Goal: Transaction & Acquisition: Purchase product/service

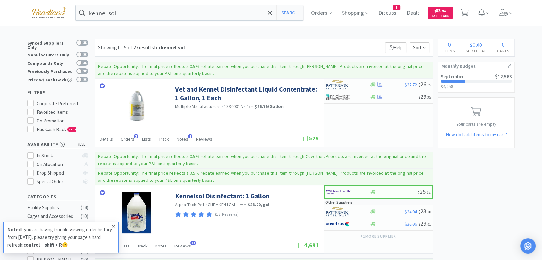
click at [114, 66] on icon at bounding box center [114, 226] width 4 height 5
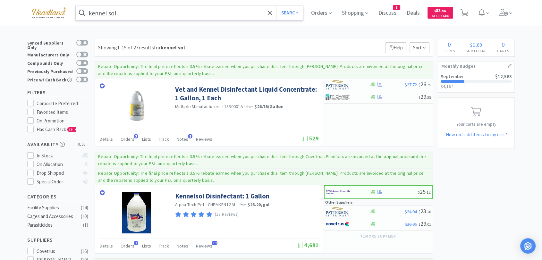
click at [141, 17] on input "kennel sol" at bounding box center [189, 12] width 227 height 15
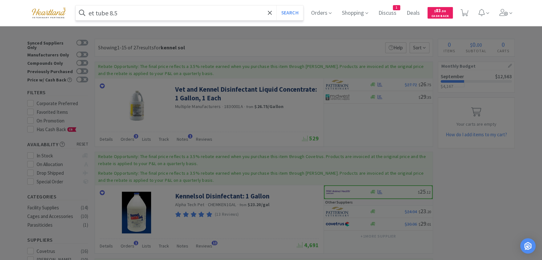
type input "et tube 8.5"
click at [276, 5] on button "Search" at bounding box center [289, 12] width 27 height 15
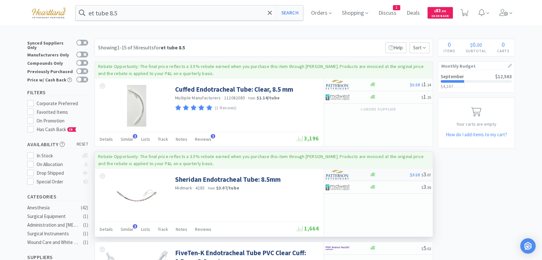
click at [344, 176] on img at bounding box center [338, 175] width 24 height 10
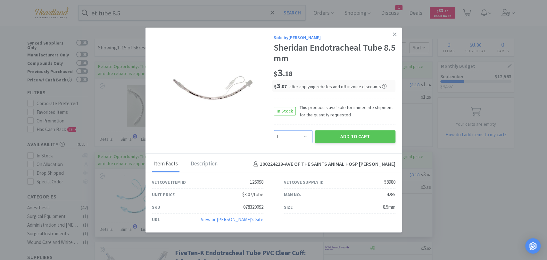
click at [303, 136] on select "Enter Quantity 1 2 3 4 5 6 7 8 9 10 11 12 13 14 15 16 17 18 19 20 Enter Quantity" at bounding box center [293, 136] width 39 height 13
select select "2"
click at [274, 130] on select "Enter Quantity 1 2 3 4 5 6 7 8 9 10 11 12 13 14 15 16 17 18 19 20 Enter Quantity" at bounding box center [293, 136] width 39 height 13
click at [364, 137] on button "Add to Cart" at bounding box center [355, 136] width 80 height 13
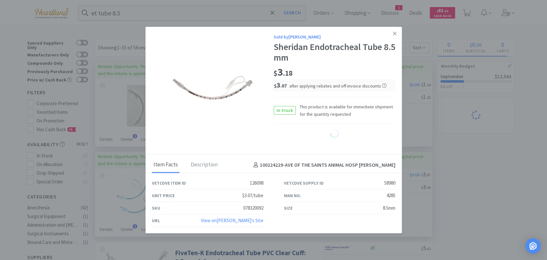
select select "2"
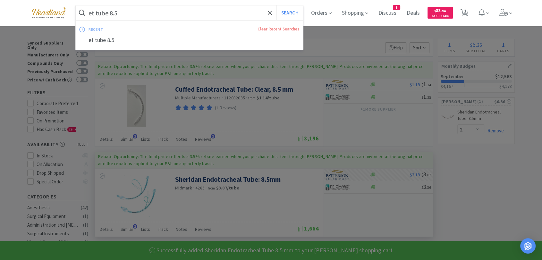
click at [193, 14] on input "et tube 8.5" at bounding box center [189, 12] width 227 height 15
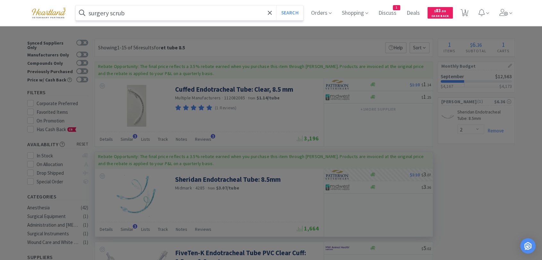
type input "surgery scrub"
click at [276, 5] on button "Search" at bounding box center [289, 12] width 27 height 15
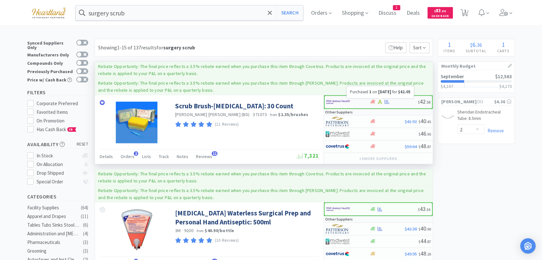
click at [385, 101] on icon at bounding box center [387, 102] width 5 height 4
select select "1"
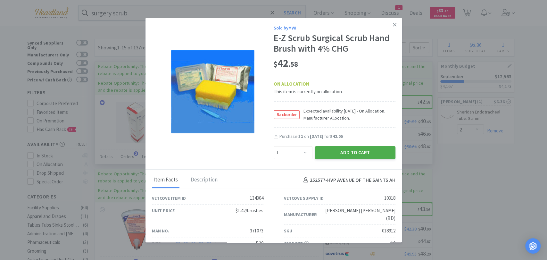
click at [330, 152] on button "Add to Cart" at bounding box center [355, 152] width 80 height 13
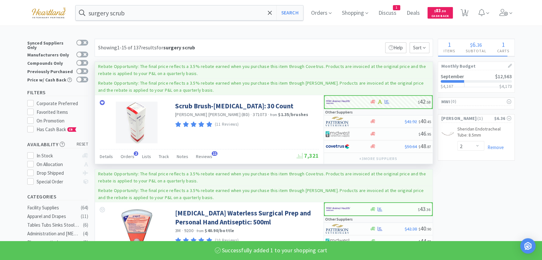
select select "1"
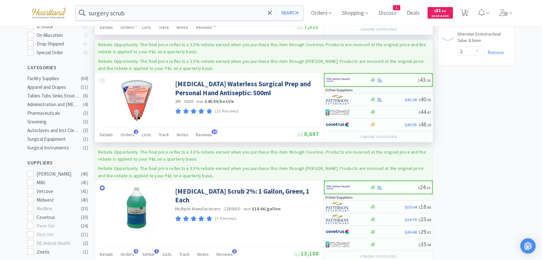
scroll to position [142, 0]
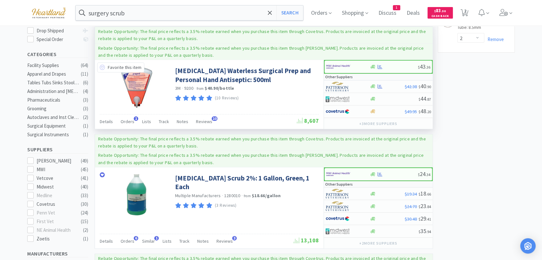
click at [103, 67] on icon at bounding box center [102, 67] width 5 height 5
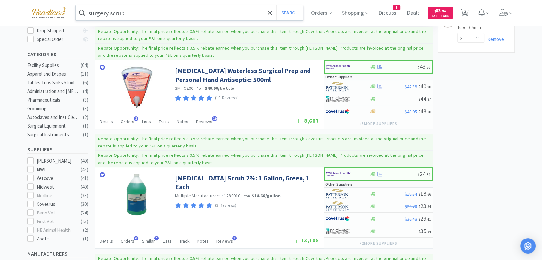
click at [152, 14] on input "surgery scrub" at bounding box center [189, 12] width 227 height 15
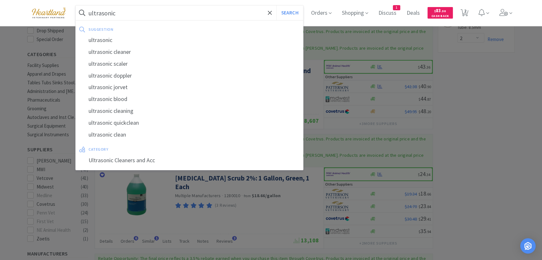
click at [137, 53] on div "ultrasonic cleaner" at bounding box center [189, 52] width 227 height 12
type input "ultrasonic cleaner"
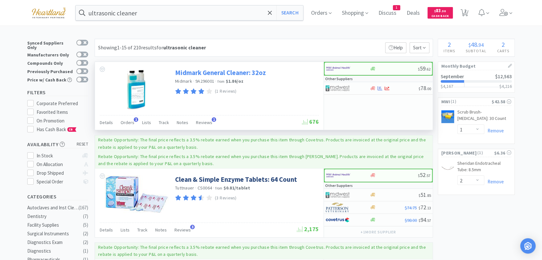
click at [205, 72] on link "Midmark General Cleaner: 32oz" at bounding box center [220, 72] width 91 height 9
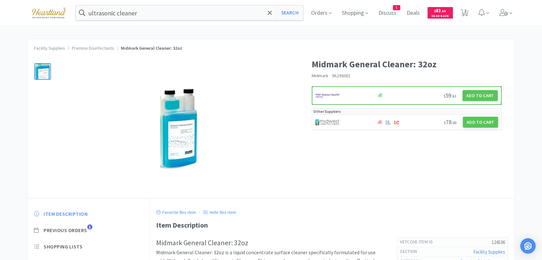
select select "1"
select select "2"
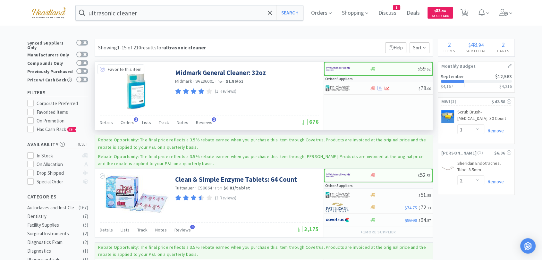
click at [101, 69] on icon at bounding box center [102, 69] width 5 height 5
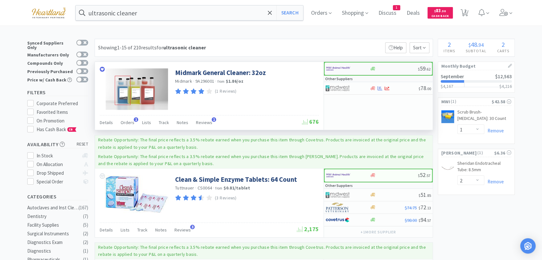
click at [337, 72] on img at bounding box center [338, 69] width 24 height 10
select select "1"
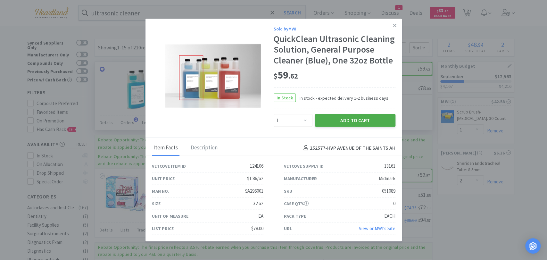
click at [349, 127] on button "Add to Cart" at bounding box center [355, 120] width 80 height 13
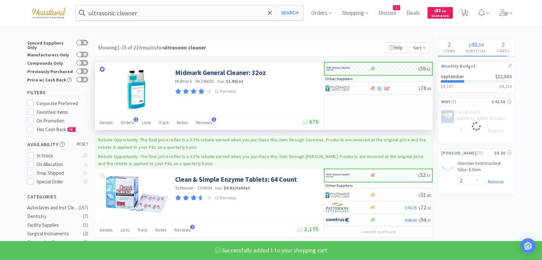
select select "1"
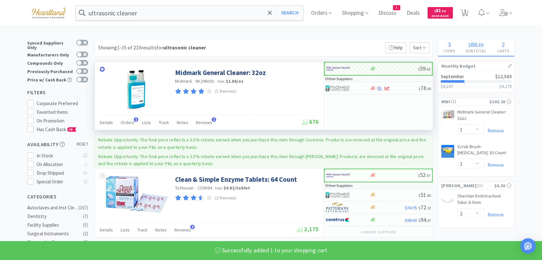
click at [215, 67] on div "Midmark General Cleaner: 32oz Midmark · 9A296001 · from $1.86 / oz (1 Reviews)" at bounding box center [246, 80] width 142 height 31
click at [213, 74] on link "Midmark General Cleaner: 32oz" at bounding box center [220, 72] width 91 height 9
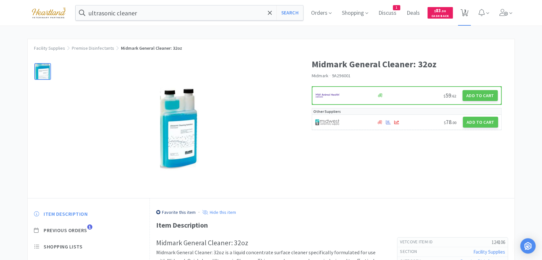
click at [466, 12] on span "3" at bounding box center [465, 11] width 2 height 26
select select "1"
select select "2"
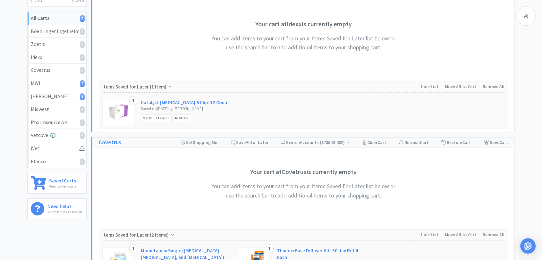
scroll to position [142, 0]
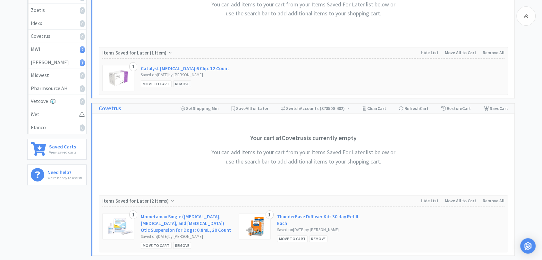
click at [186, 84] on div "Remove" at bounding box center [182, 83] width 18 height 7
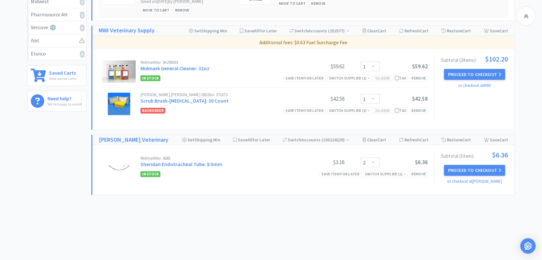
scroll to position [0, 0]
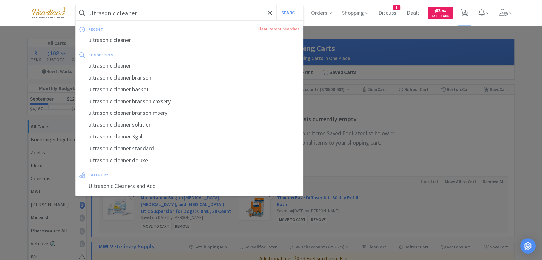
click at [201, 17] on input "ultrasonic cleaner" at bounding box center [189, 12] width 227 height 15
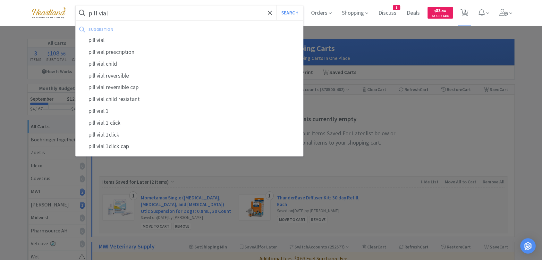
type input "pill vial"
click at [276, 5] on button "Search" at bounding box center [289, 12] width 27 height 15
select select "1"
select select "2"
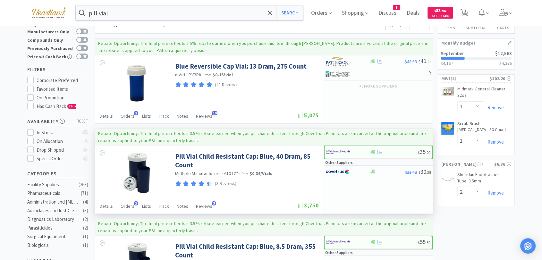
scroll to position [36, 0]
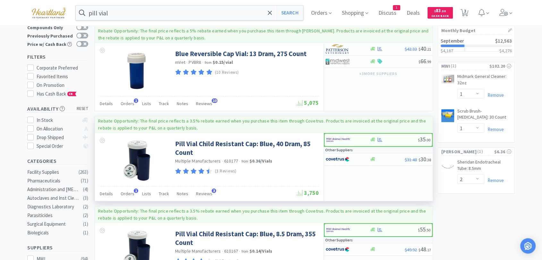
click at [99, 139] on div at bounding box center [135, 159] width 80 height 53
click at [100, 139] on icon at bounding box center [102, 140] width 5 height 5
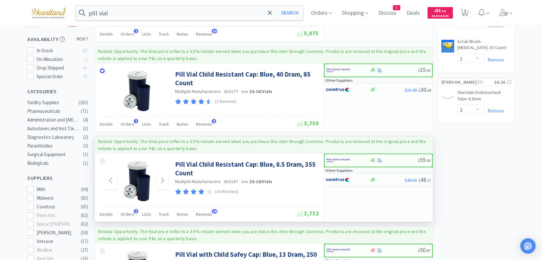
scroll to position [107, 0]
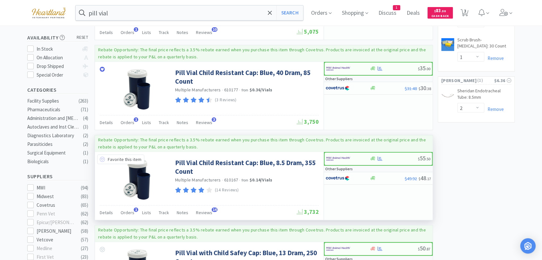
click at [103, 159] on icon at bounding box center [102, 159] width 5 height 5
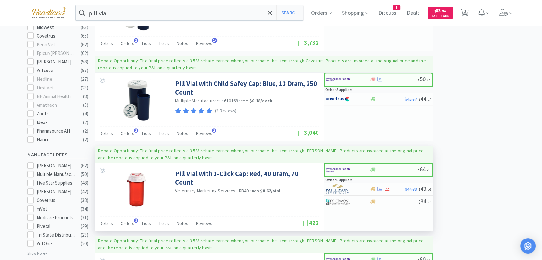
scroll to position [285, 0]
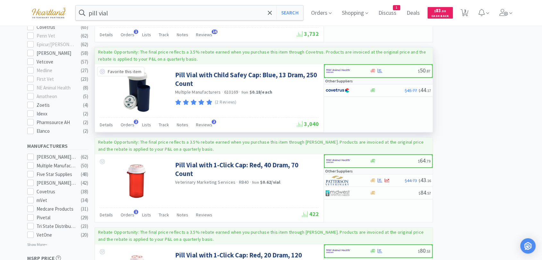
click at [102, 72] on icon at bounding box center [102, 71] width 5 height 5
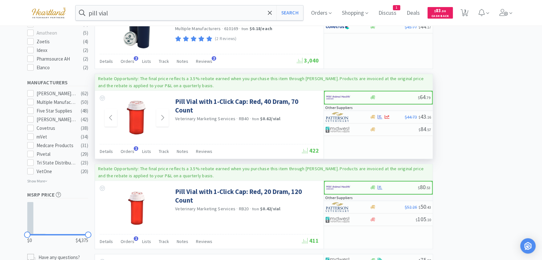
scroll to position [356, 0]
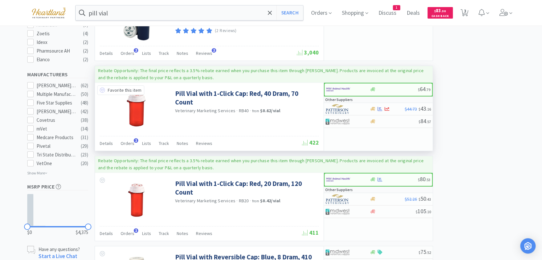
click at [104, 88] on icon at bounding box center [102, 90] width 5 height 5
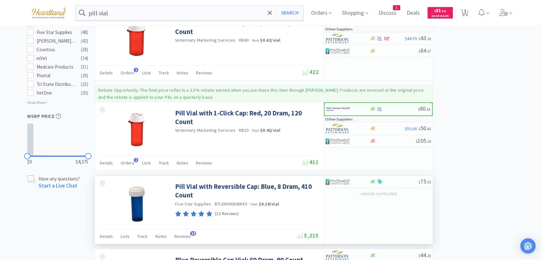
scroll to position [428, 0]
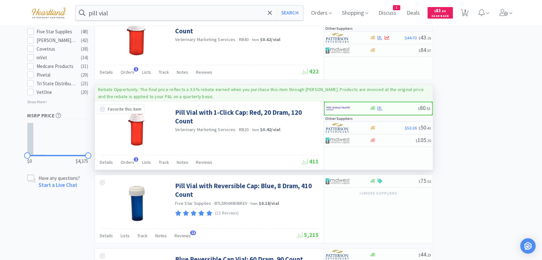
click at [103, 107] on icon at bounding box center [102, 108] width 5 height 5
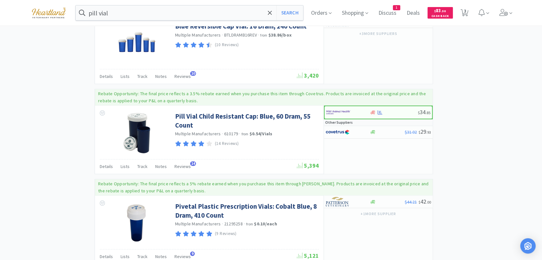
scroll to position [819, 0]
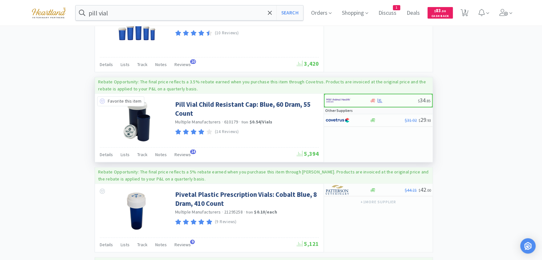
click at [103, 101] on icon at bounding box center [102, 100] width 5 height 5
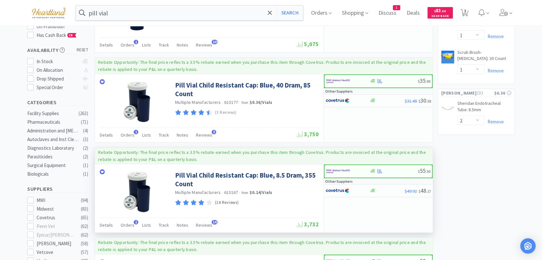
scroll to position [107, 0]
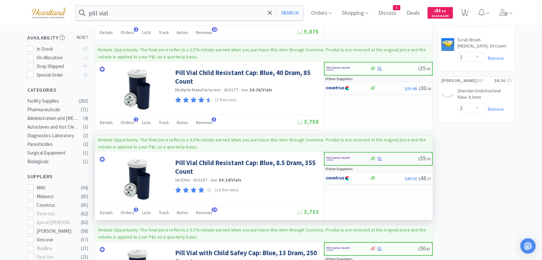
click at [332, 159] on img at bounding box center [338, 159] width 24 height 10
select select "1"
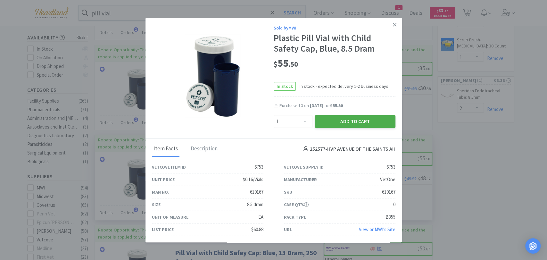
click at [372, 123] on button "Add to Cart" at bounding box center [355, 121] width 80 height 13
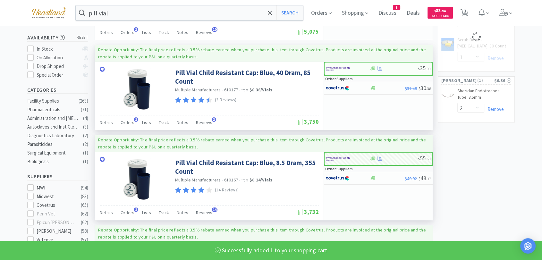
select select "1"
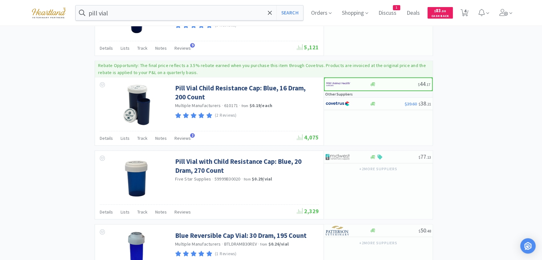
scroll to position [1033, 0]
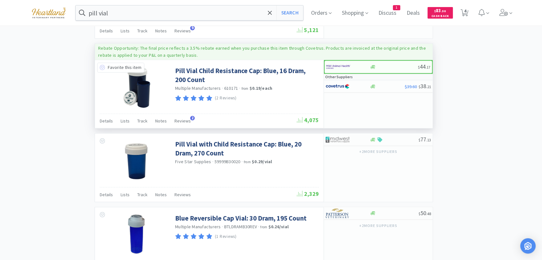
click at [101, 66] on icon at bounding box center [102, 67] width 5 height 5
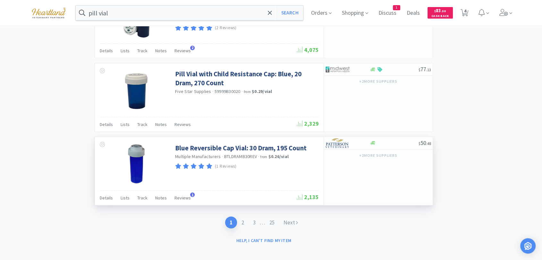
scroll to position [1105, 0]
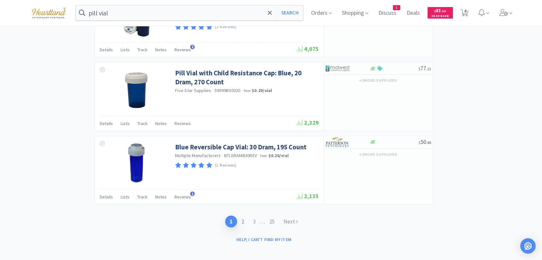
click at [242, 220] on link "2" at bounding box center [243, 222] width 12 height 12
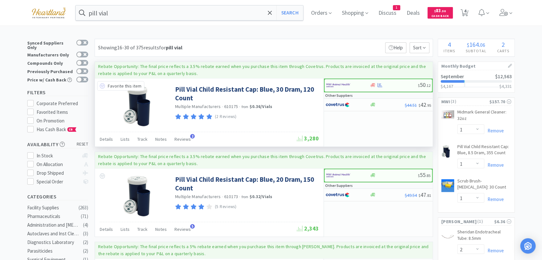
click at [103, 88] on icon at bounding box center [102, 85] width 5 height 5
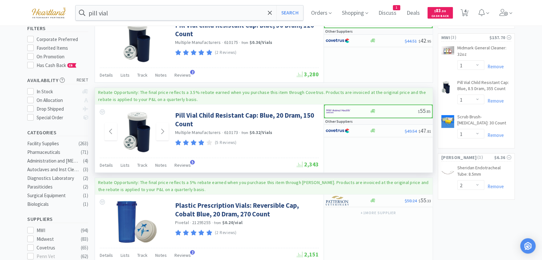
scroll to position [71, 0]
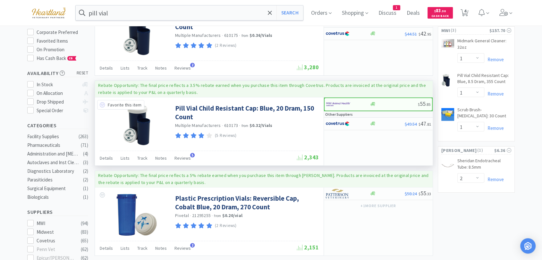
click at [102, 105] on icon at bounding box center [102, 104] width 5 height 5
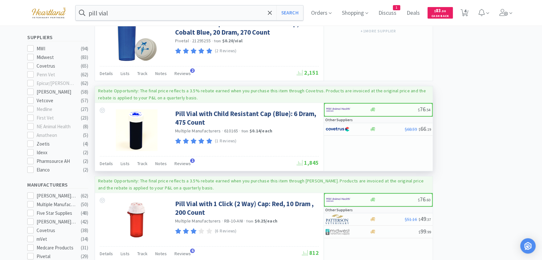
scroll to position [249, 0]
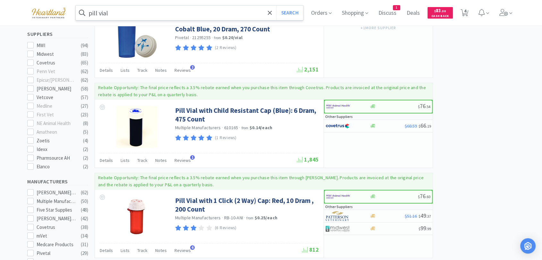
click at [188, 12] on input "pill vial" at bounding box center [189, 12] width 227 height 15
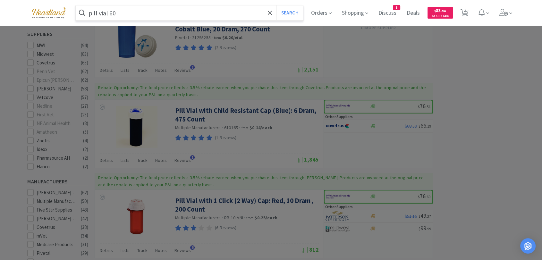
type input "pill vial 60"
click at [276, 5] on button "Search" at bounding box center [289, 12] width 27 height 15
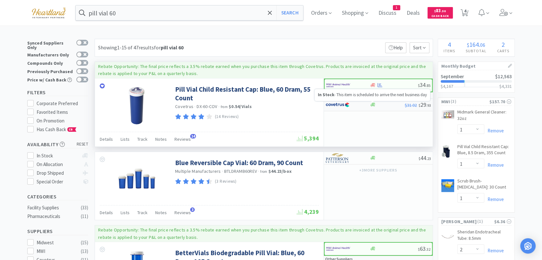
click at [375, 104] on div at bounding box center [372, 104] width 6 height 5
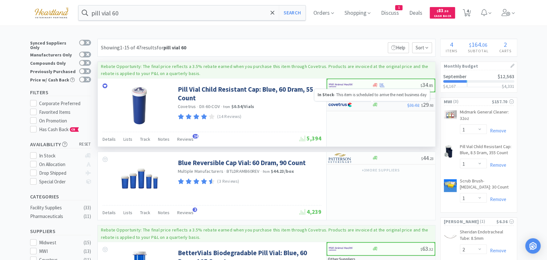
select select "1"
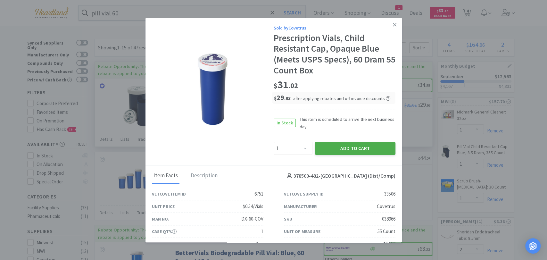
click at [350, 148] on button "Add to Cart" at bounding box center [355, 148] width 80 height 13
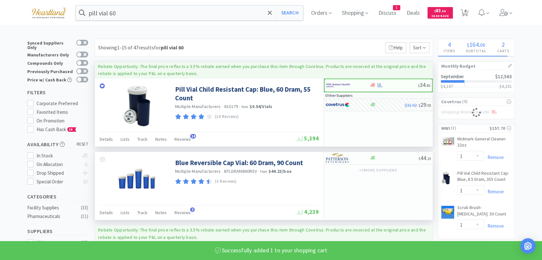
select select "1"
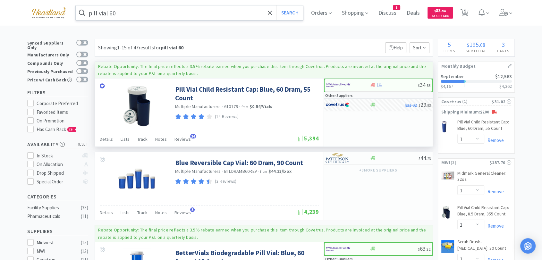
click at [154, 13] on input "pill vial 60" at bounding box center [189, 12] width 227 height 15
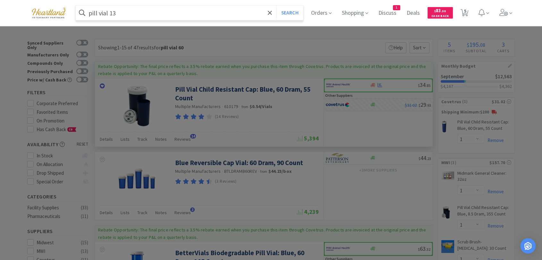
type input "pill vial 13"
click at [276, 5] on button "Search" at bounding box center [289, 12] width 27 height 15
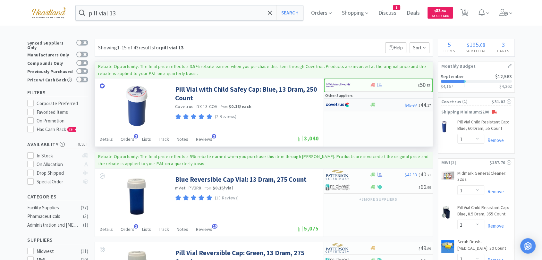
click at [344, 105] on img at bounding box center [338, 105] width 24 height 10
select select "1"
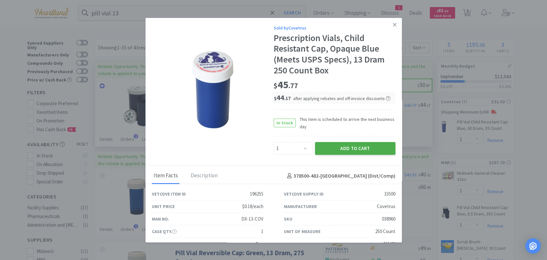
click at [358, 150] on button "Add to Cart" at bounding box center [355, 148] width 80 height 13
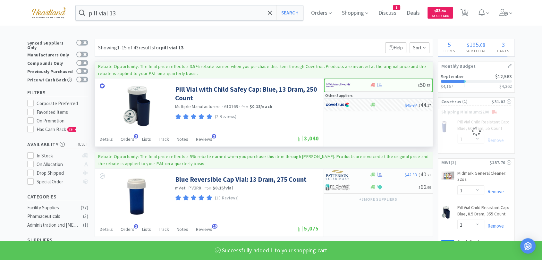
select select "1"
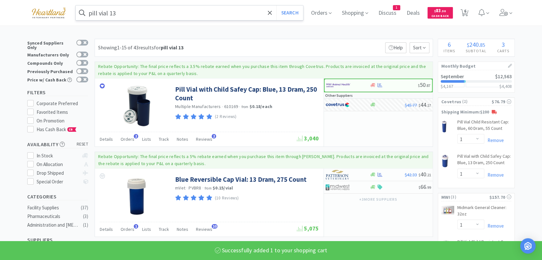
click at [151, 12] on input "pill vial 13" at bounding box center [189, 12] width 227 height 15
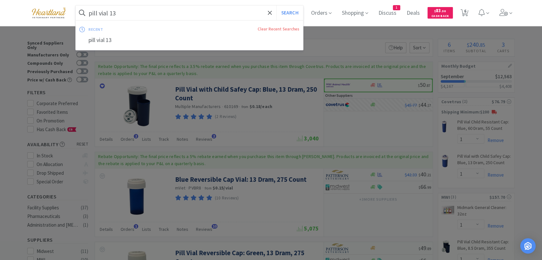
click at [126, 13] on input "pill vial 13" at bounding box center [189, 12] width 227 height 15
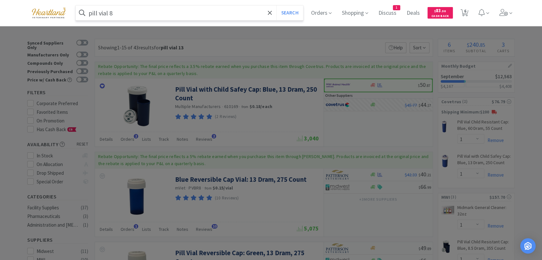
type input "pill vial 8"
click at [276, 5] on button "Search" at bounding box center [289, 12] width 27 height 15
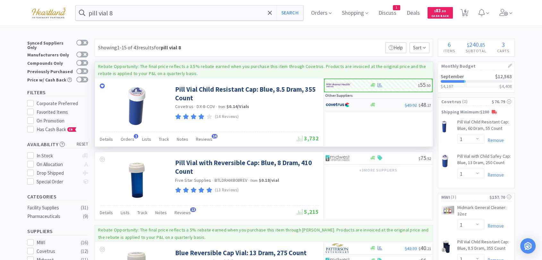
click at [337, 105] on img at bounding box center [338, 105] width 24 height 10
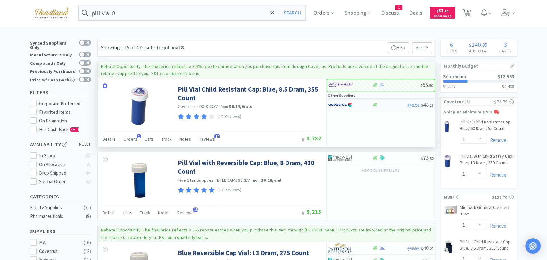
select select "1"
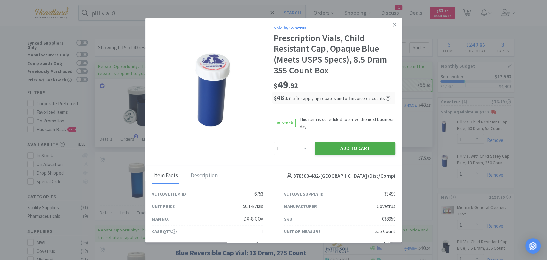
click at [339, 151] on button "Add to Cart" at bounding box center [355, 148] width 80 height 13
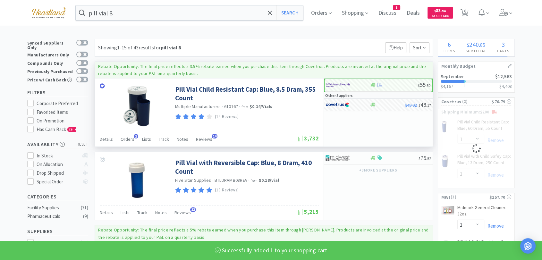
select select "1"
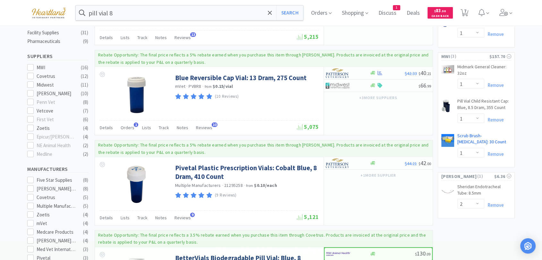
scroll to position [178, 0]
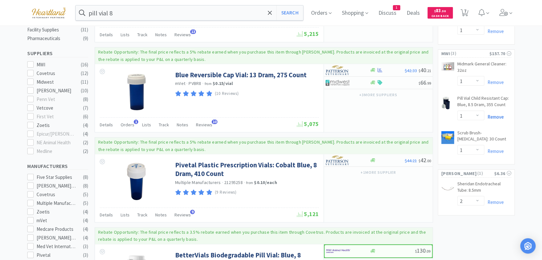
click at [499, 120] on link "Remove" at bounding box center [494, 117] width 20 height 6
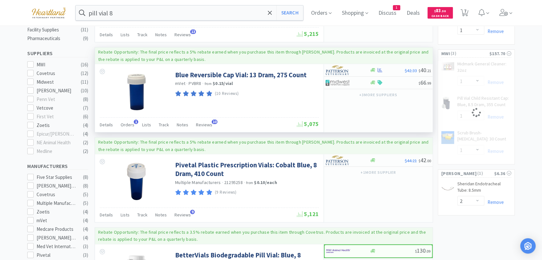
select select "1"
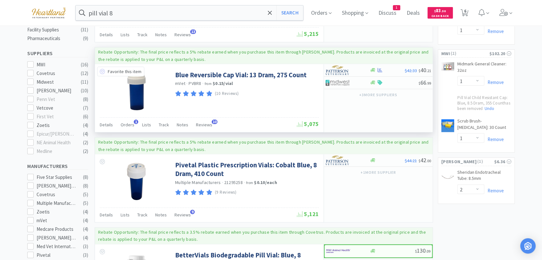
click at [103, 70] on icon at bounding box center [102, 71] width 5 height 5
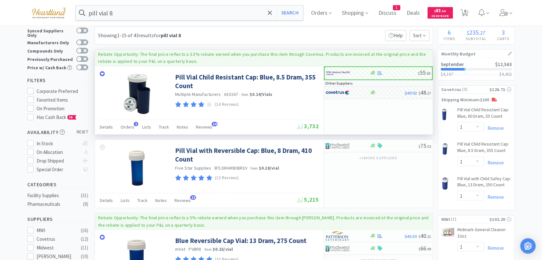
scroll to position [0, 0]
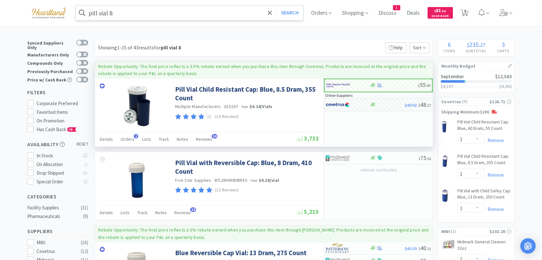
click at [144, 17] on input "pill vial 8" at bounding box center [189, 12] width 227 height 15
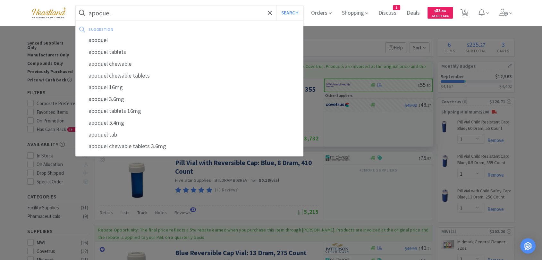
type input "apoquel"
click at [276, 5] on button "Search" at bounding box center [289, 12] width 27 height 15
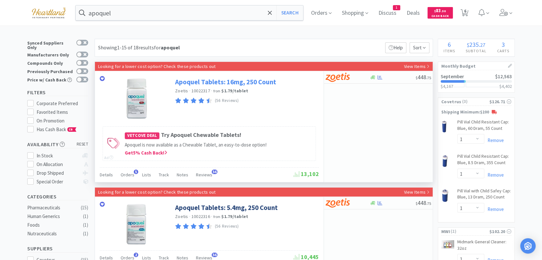
click at [253, 80] on link "Apoquel Tablets: 16mg, 250 Count" at bounding box center [225, 82] width 101 height 9
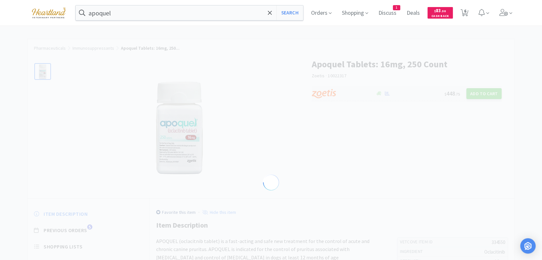
select select "334550"
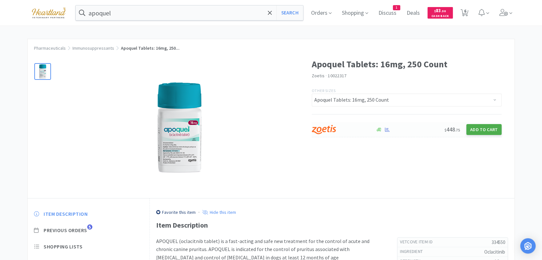
click at [486, 128] on button "Add to Cart" at bounding box center [483, 129] width 35 height 11
select select "1"
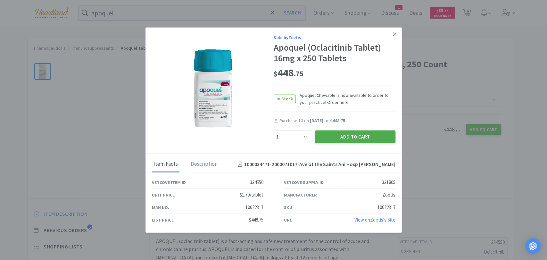
click at [367, 137] on button "Add to Cart" at bounding box center [355, 137] width 80 height 13
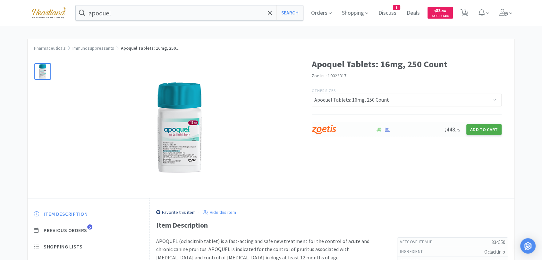
click at [494, 133] on button "Add to Cart" at bounding box center [483, 129] width 35 height 11
select select "1"
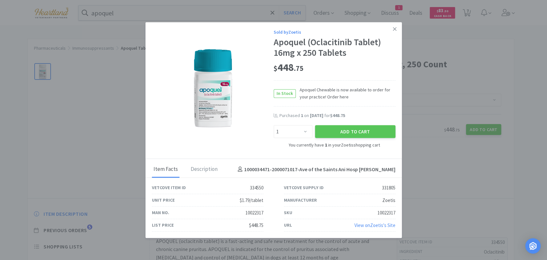
click at [394, 28] on icon at bounding box center [395, 29] width 4 height 4
